Goal: Book appointment/travel/reservation

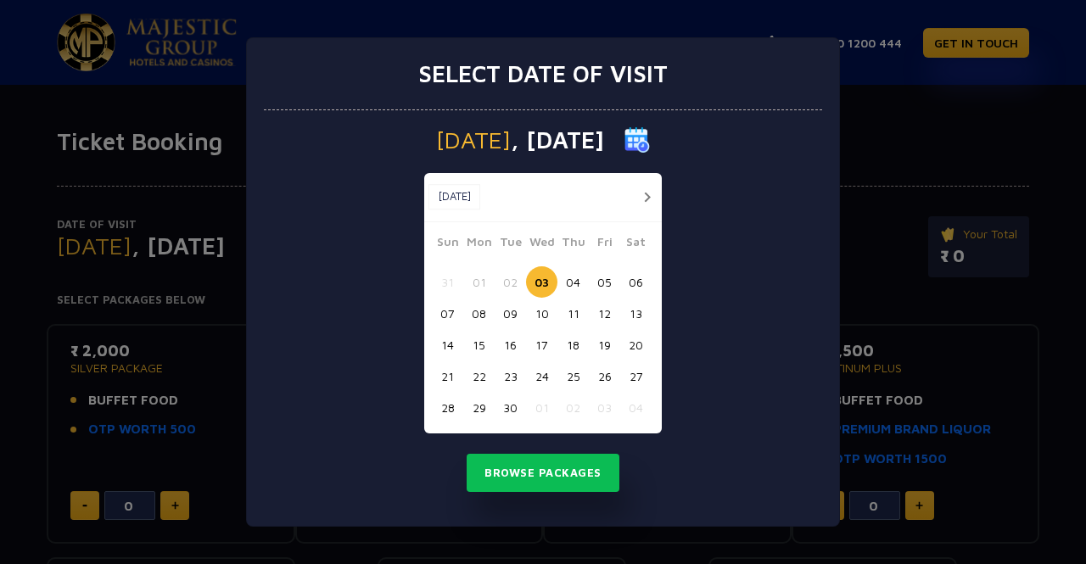
click at [568, 282] on button "04" at bounding box center [572, 281] width 31 height 31
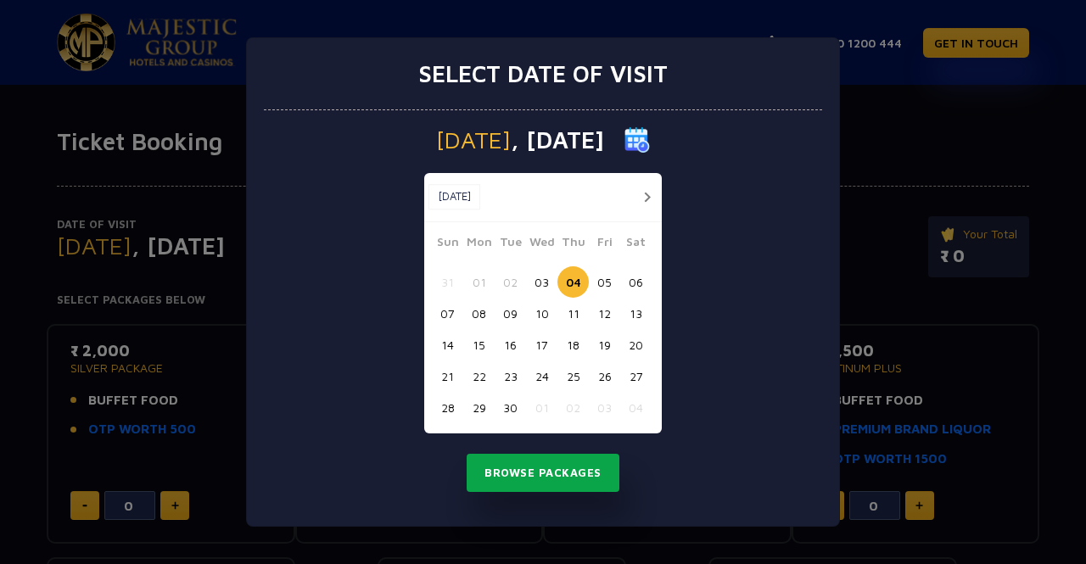
click at [534, 464] on button "Browse Packages" at bounding box center [543, 473] width 153 height 39
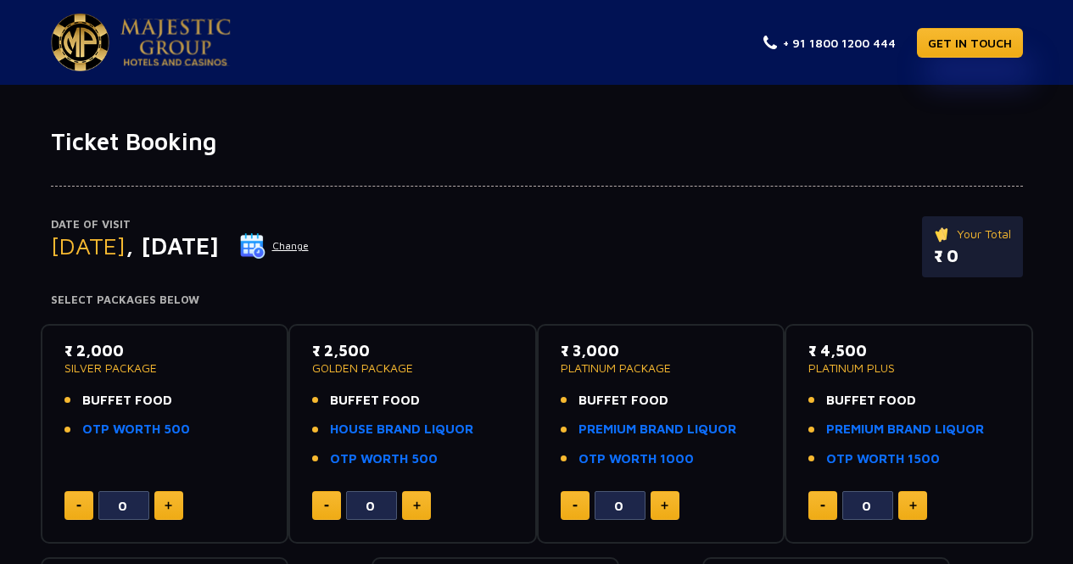
click at [266, 245] on img at bounding box center [252, 245] width 25 height 25
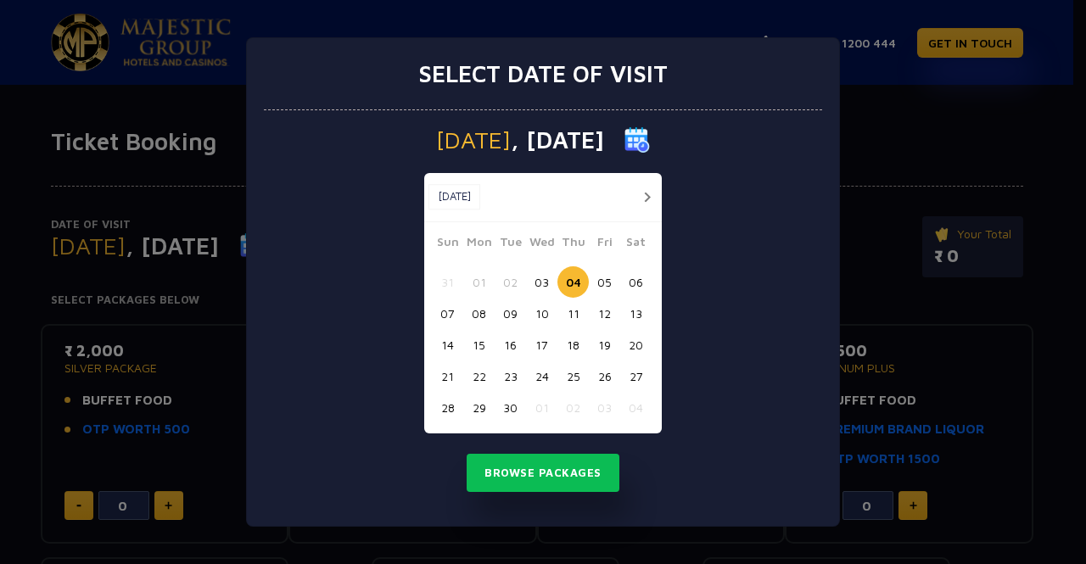
click at [507, 310] on button "09" at bounding box center [510, 313] width 31 height 31
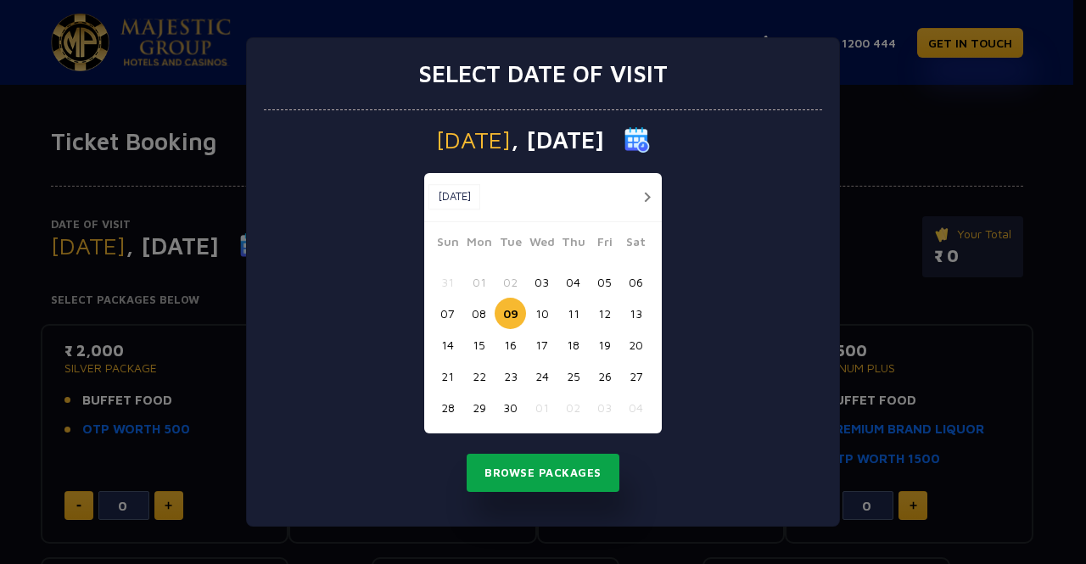
click at [523, 473] on button "Browse Packages" at bounding box center [543, 473] width 153 height 39
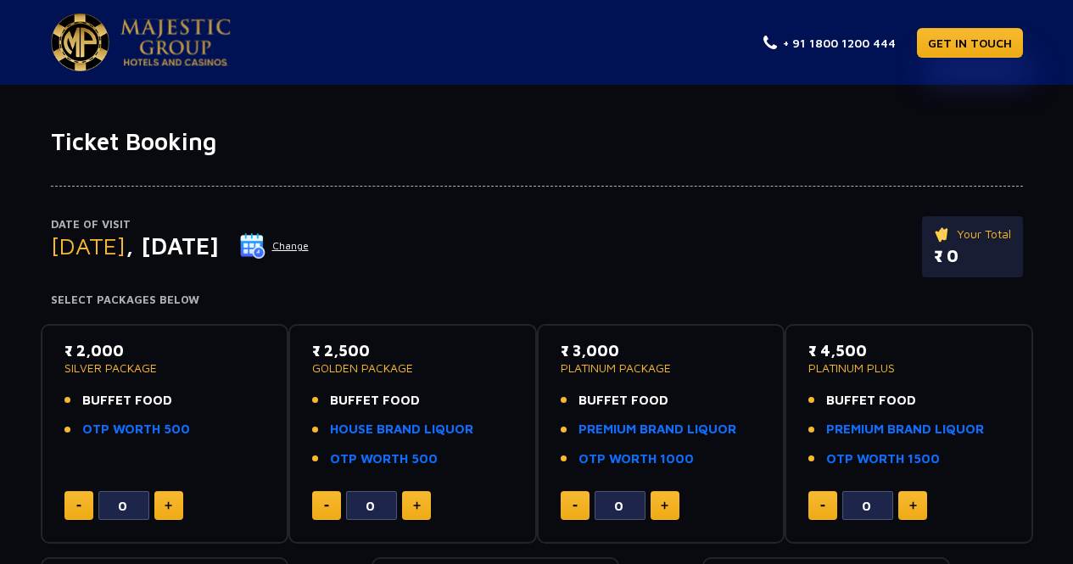
click at [266, 247] on img at bounding box center [252, 245] width 25 height 25
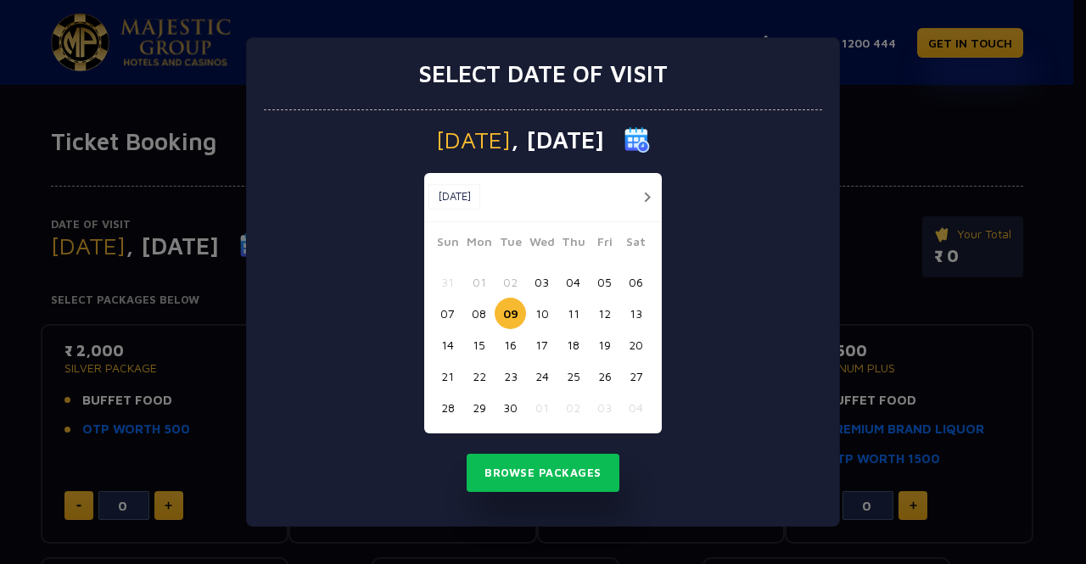
click at [601, 281] on button "05" at bounding box center [604, 281] width 31 height 31
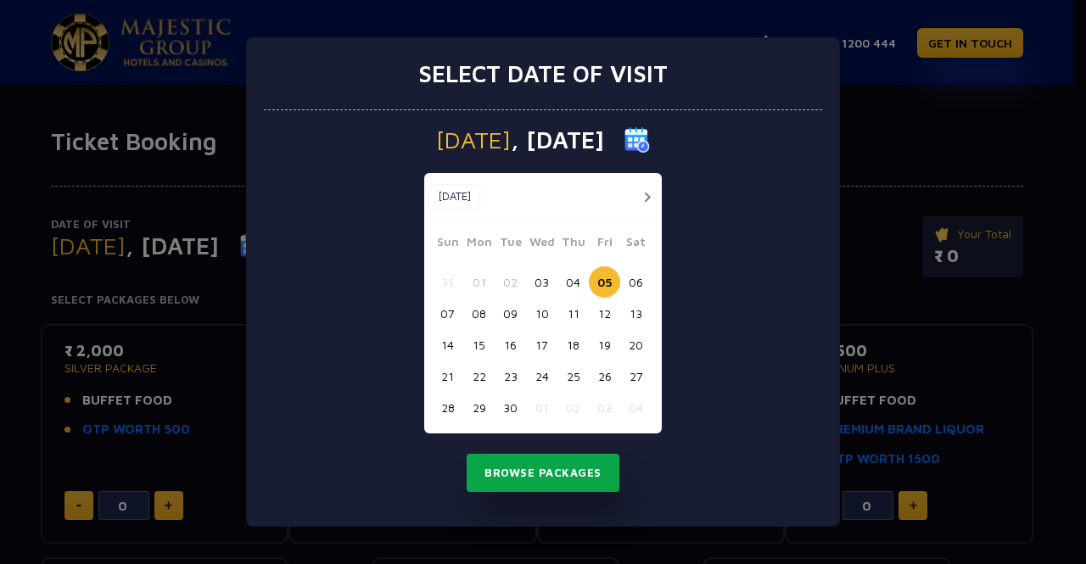
click at [552, 474] on button "Browse Packages" at bounding box center [543, 473] width 153 height 39
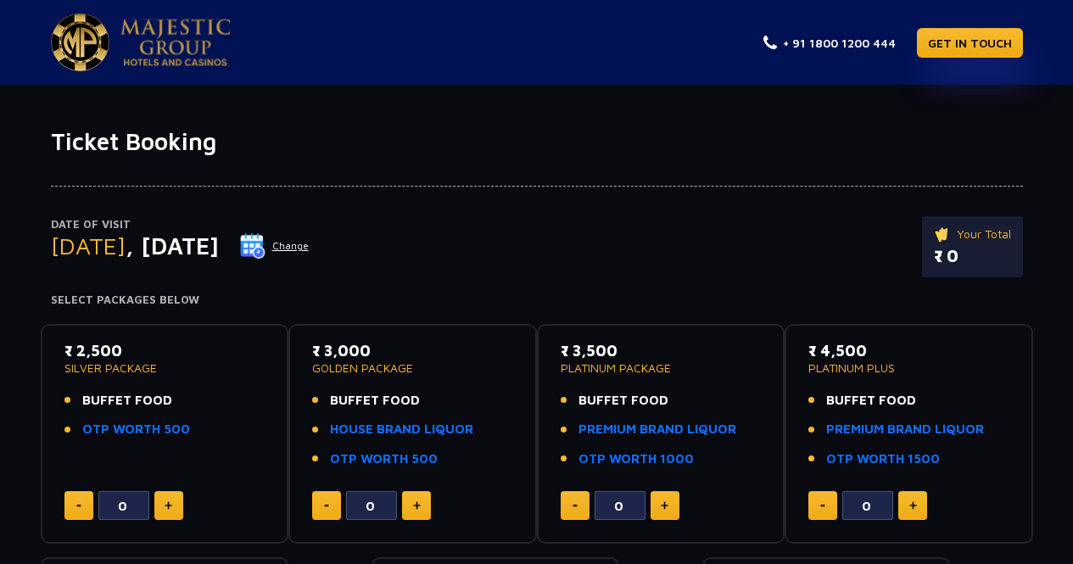
click at [266, 244] on img at bounding box center [252, 245] width 25 height 25
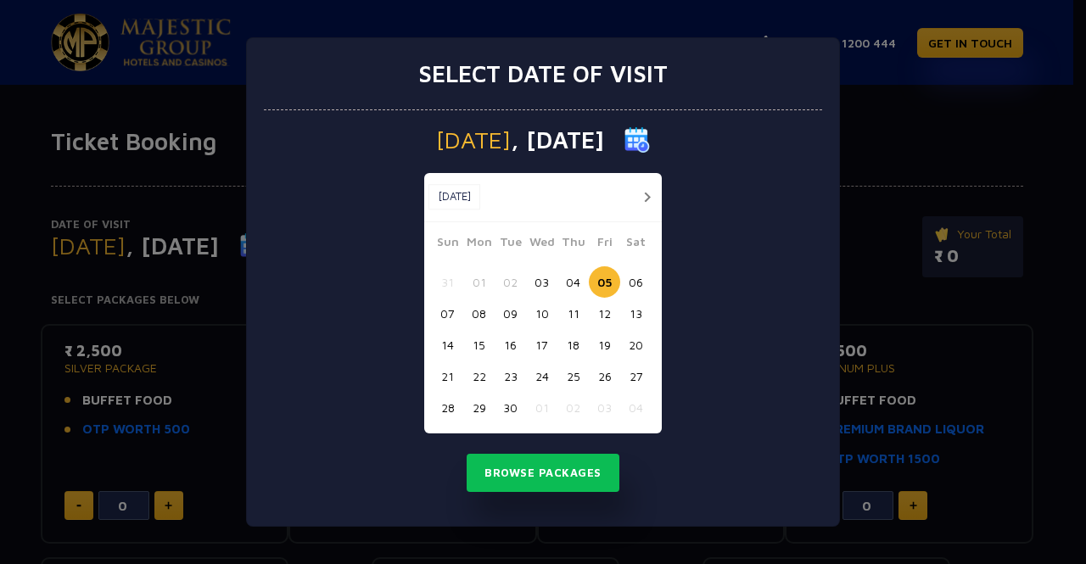
click at [578, 280] on button "04" at bounding box center [572, 281] width 31 height 31
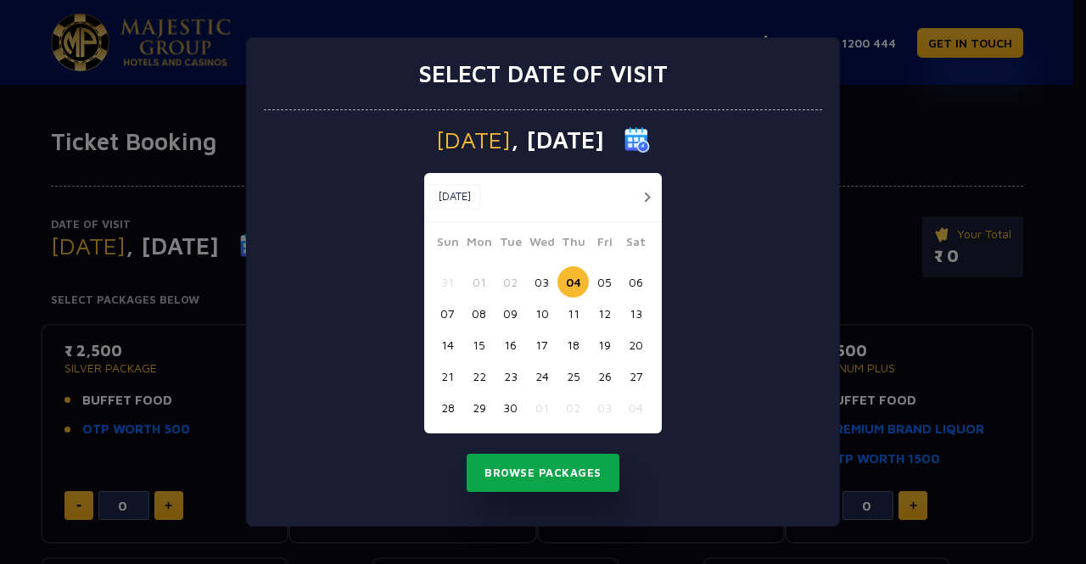
click at [539, 467] on button "Browse Packages" at bounding box center [543, 473] width 153 height 39
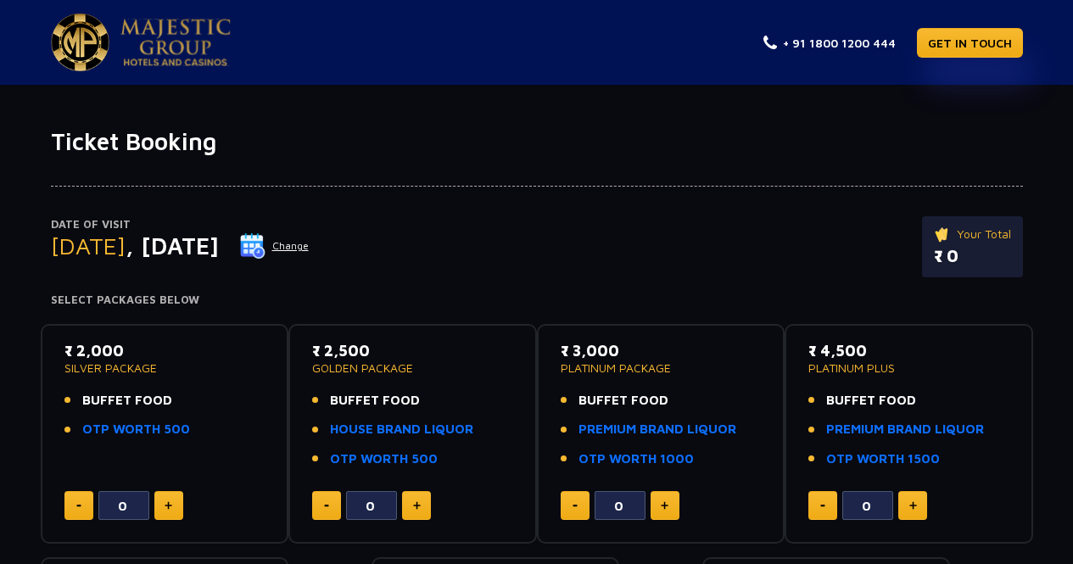
click at [520, 254] on div "Date of Visit Thursday , 04 Sep 2025 Change Your Total ₹ 0" at bounding box center [537, 255] width 972 height 78
